Goal: Navigation & Orientation: Understand site structure

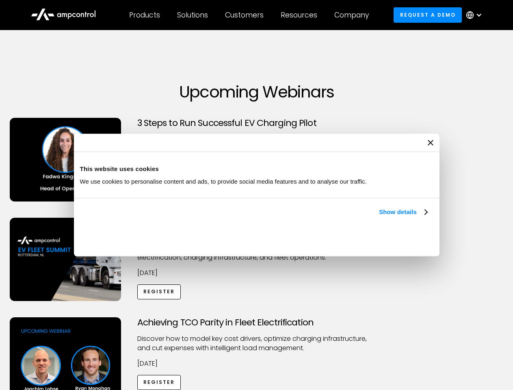
click at [379, 217] on link "Show details" at bounding box center [403, 212] width 48 height 10
click at [0, 0] on div "Necessary cookies help make a website usable by enabling basic functions like p…" at bounding box center [0, 0] width 0 height 0
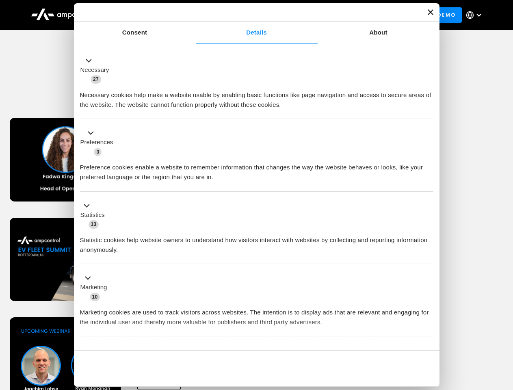
click at [504, 327] on div "Achieving TCO Parity in Fleet Electrification Discover how to model key cost dr…" at bounding box center [257, 381] width 510 height 128
click at [250, 15] on div "Customers" at bounding box center [244, 15] width 39 height 9
click at [144, 15] on div "Products" at bounding box center [144, 15] width 31 height 9
click at [193, 15] on div "Solutions" at bounding box center [192, 15] width 31 height 9
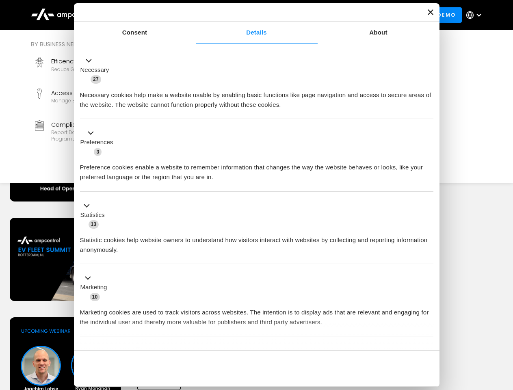
click at [246, 15] on div "Customers" at bounding box center [244, 15] width 39 height 9
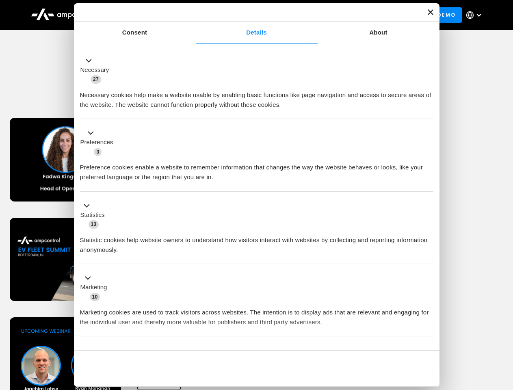
click at [301, 15] on div "Resources" at bounding box center [299, 15] width 37 height 9
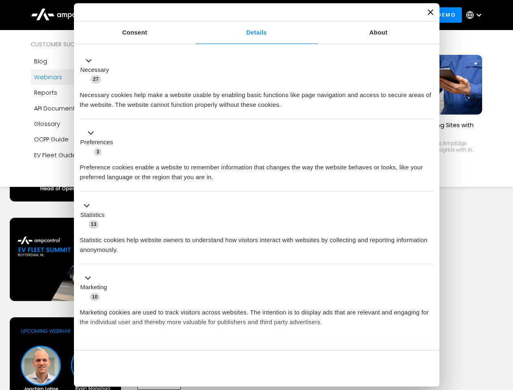
click at [354, 15] on div "Company" at bounding box center [351, 15] width 35 height 9
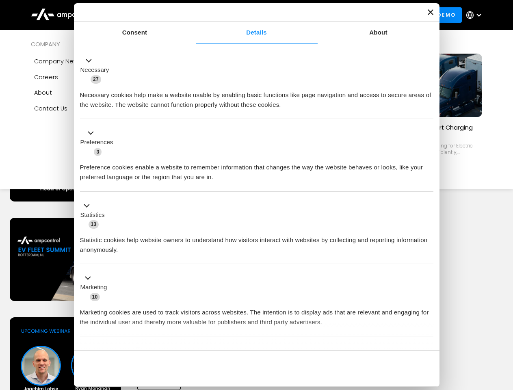
click at [476, 15] on div at bounding box center [479, 15] width 6 height 6
